Goal: Find specific page/section: Find specific page/section

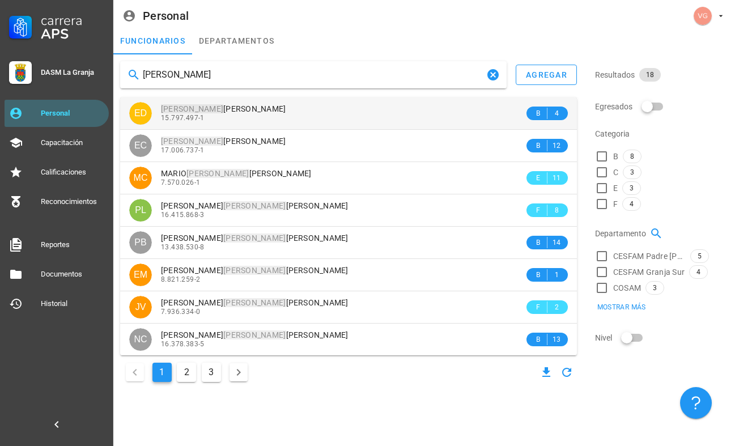
type input "[PERSON_NAME]"
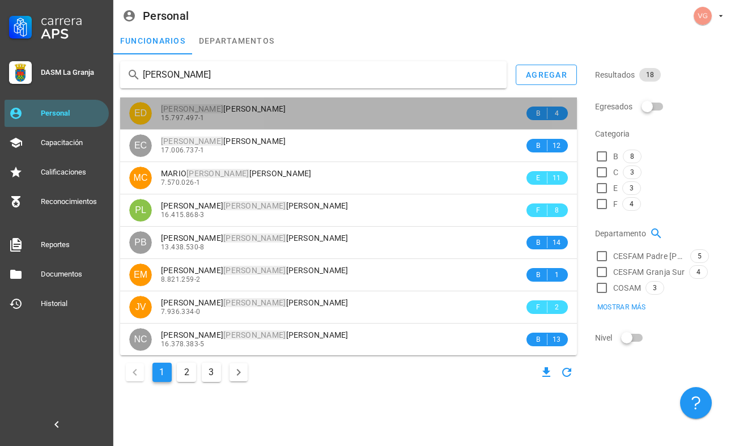
click at [246, 117] on div "15.797.497-1" at bounding box center [342, 118] width 363 height 8
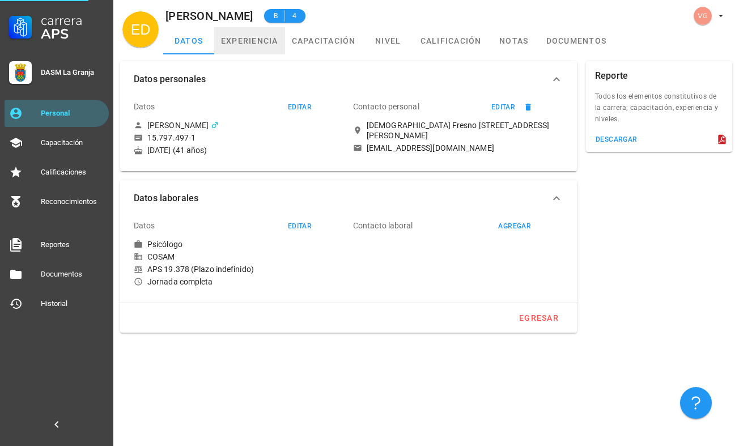
click at [259, 35] on link "experiencia" at bounding box center [249, 40] width 71 height 27
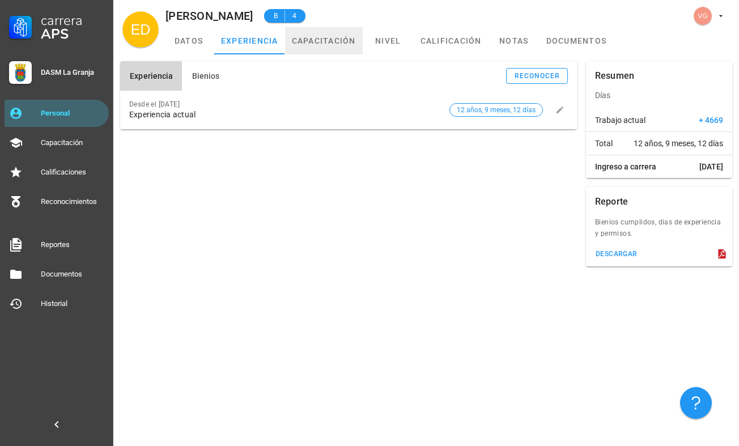
click at [294, 48] on link "capacitación" at bounding box center [324, 40] width 78 height 27
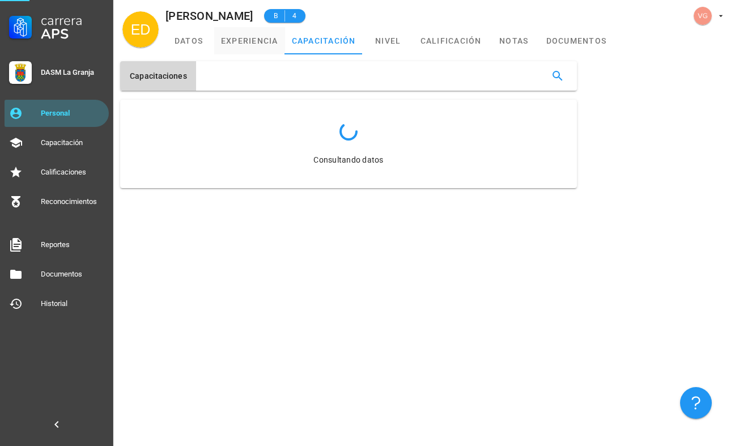
click at [247, 51] on link "experiencia" at bounding box center [249, 40] width 71 height 27
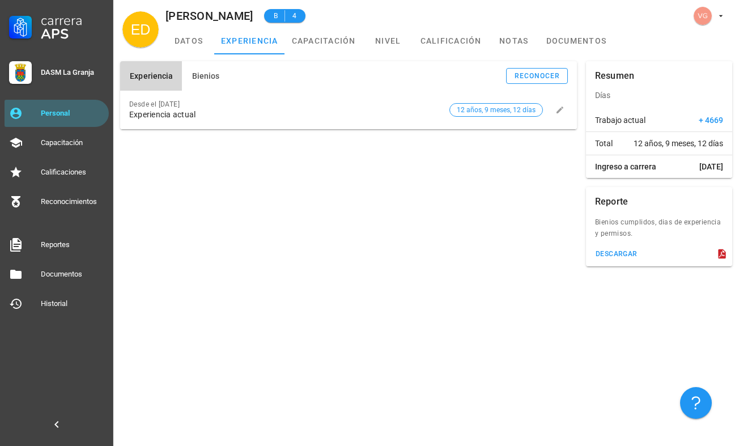
click at [497, 391] on div "Experiencia Bienios reconocer Desde el [DATE] Experiencia actual 12 años, 9 mes…" at bounding box center [426, 250] width 626 height 392
click at [209, 71] on span "Bienios" at bounding box center [205, 75] width 28 height 9
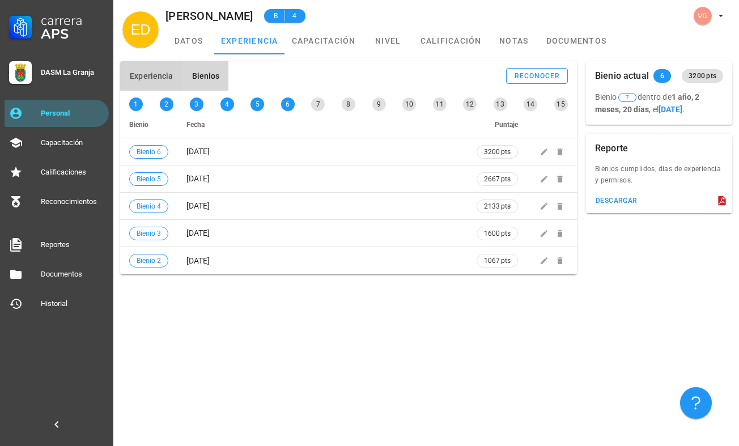
click at [146, 75] on span "Experiencia" at bounding box center [151, 75] width 44 height 9
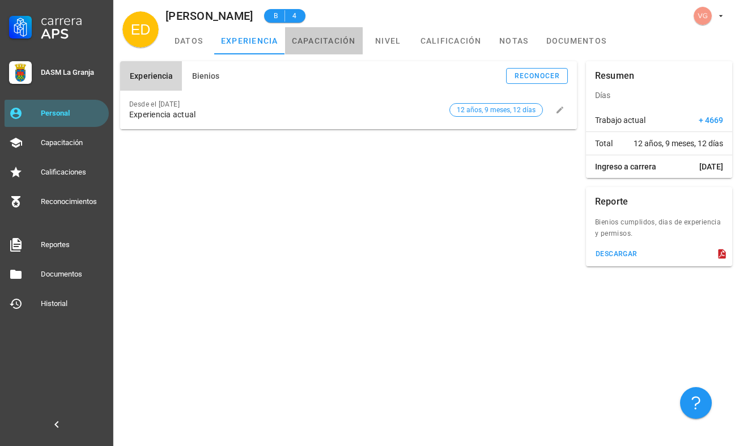
click at [323, 33] on link "capacitación" at bounding box center [324, 40] width 78 height 27
